Goal: Task Accomplishment & Management: Manage account settings

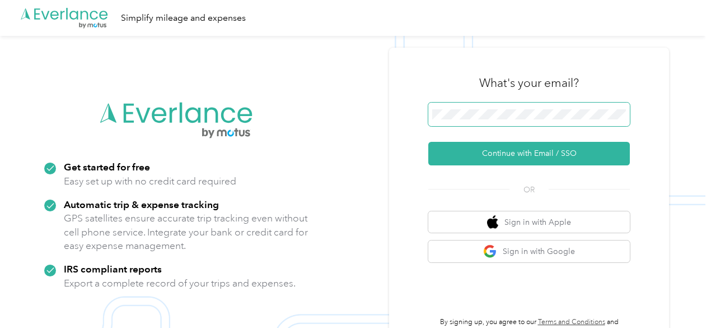
click at [511, 109] on span at bounding box center [530, 115] width 202 height 24
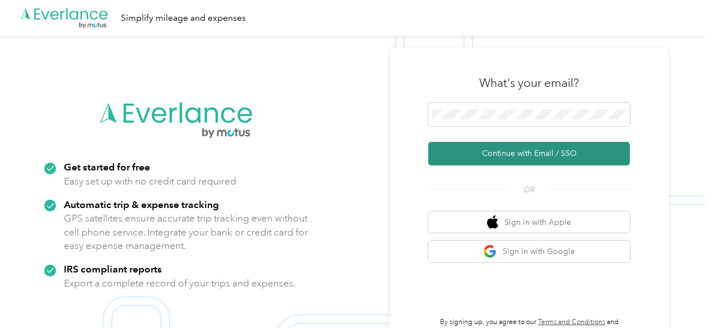
click at [528, 151] on button "Continue with Email / SSO" at bounding box center [530, 154] width 202 height 24
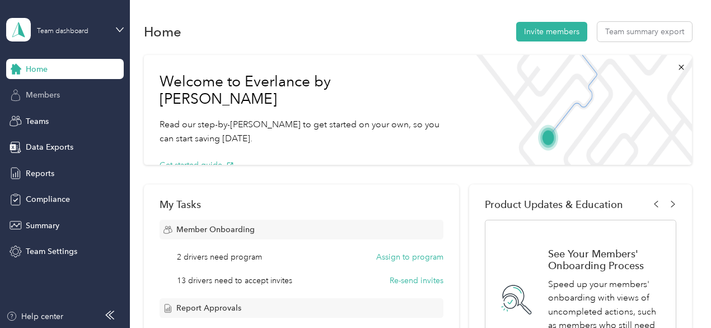
click at [72, 100] on div "Members" at bounding box center [65, 95] width 118 height 20
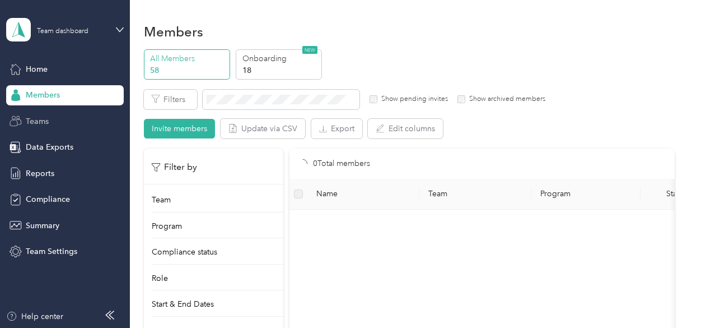
click at [49, 121] on div "Teams" at bounding box center [65, 121] width 118 height 20
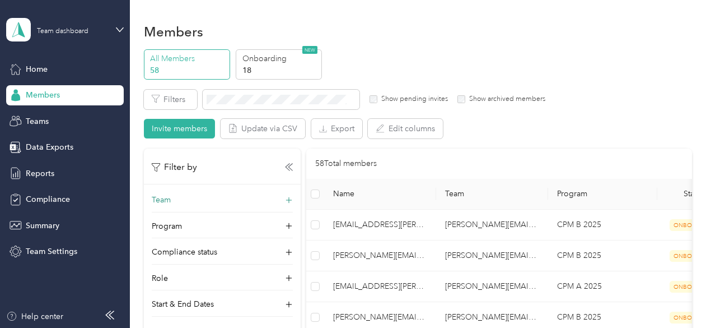
click at [289, 194] on icon at bounding box center [288, 199] width 11 height 11
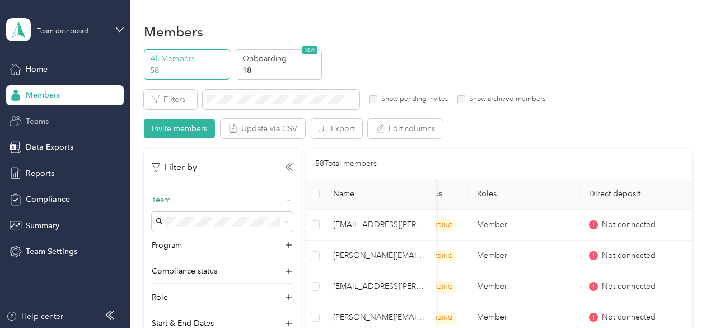
click at [59, 123] on div "Teams" at bounding box center [65, 121] width 118 height 20
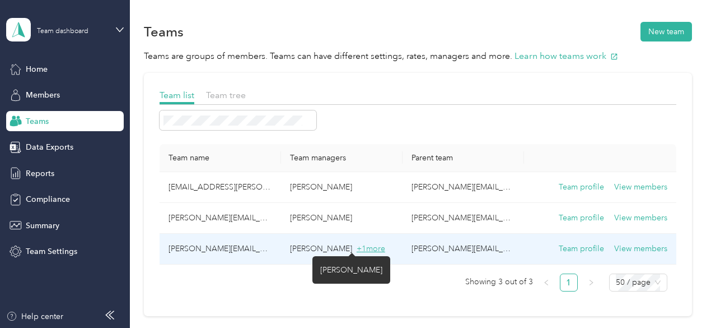
click at [361, 249] on span "+ 1 more" at bounding box center [371, 249] width 29 height 10
click at [632, 247] on button "View members" at bounding box center [641, 249] width 53 height 12
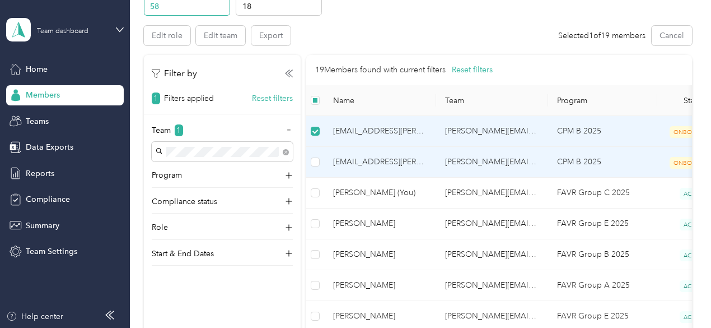
click at [315, 168] on td at bounding box center [315, 162] width 18 height 31
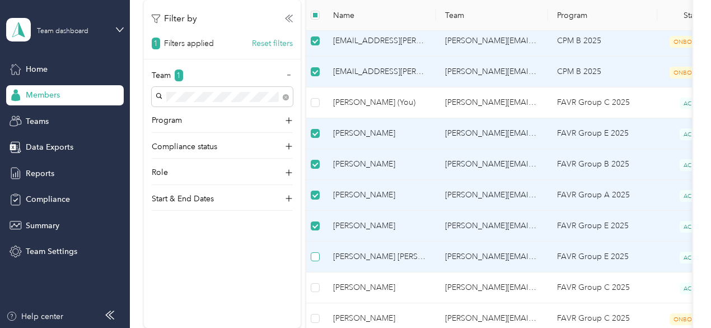
click at [316, 250] on label at bounding box center [315, 256] width 9 height 12
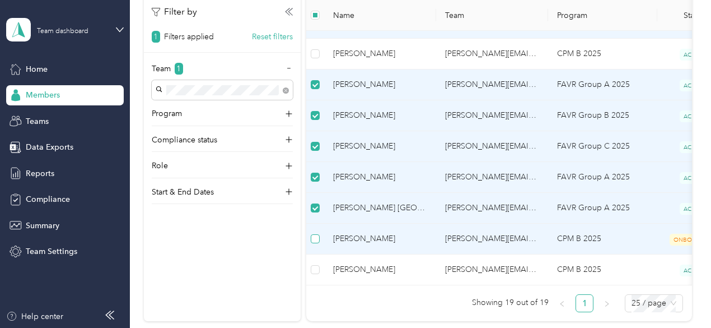
click at [315, 239] on label at bounding box center [315, 238] width 9 height 12
